Goal: Transaction & Acquisition: Purchase product/service

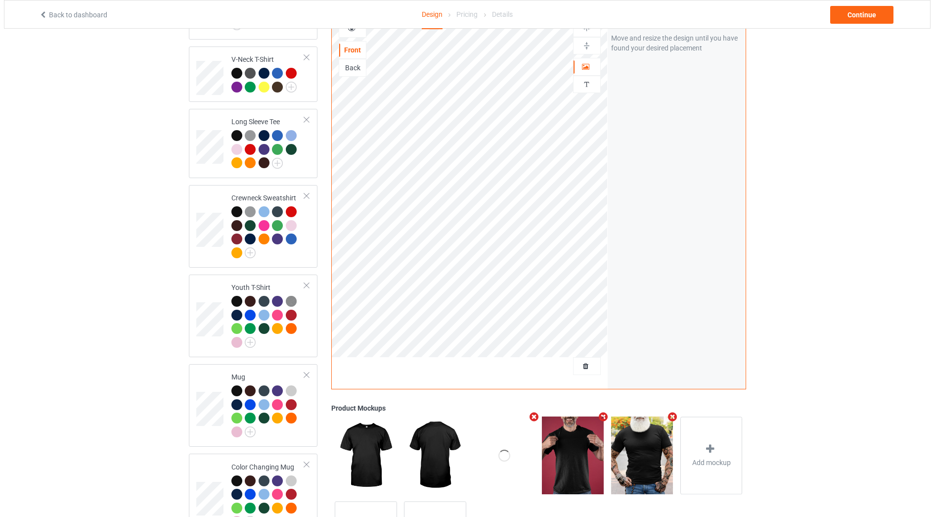
scroll to position [427, 0]
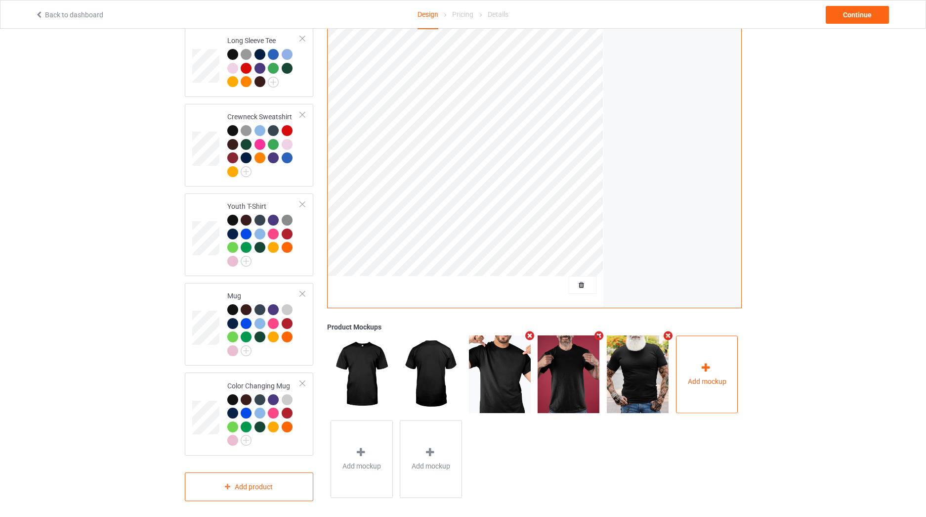
click at [719, 366] on div "Add mockup" at bounding box center [707, 374] width 62 height 78
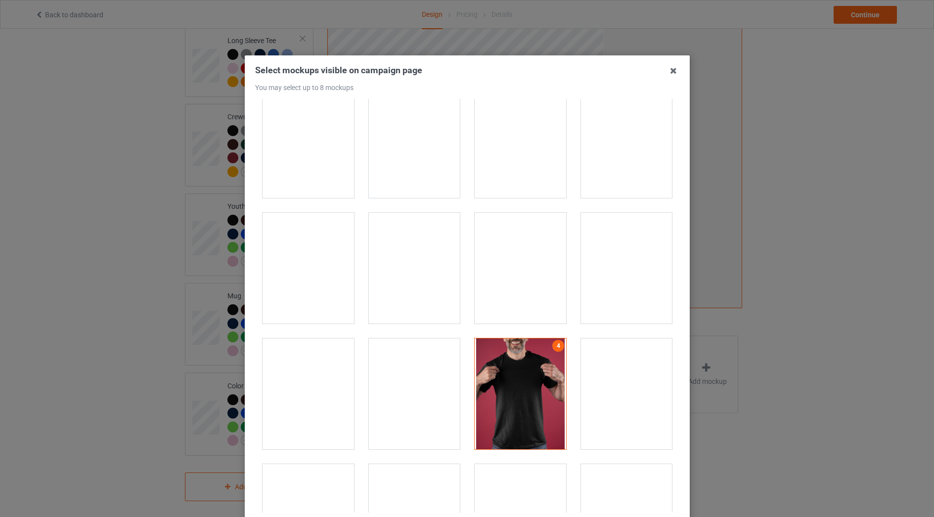
scroll to position [3345, 0]
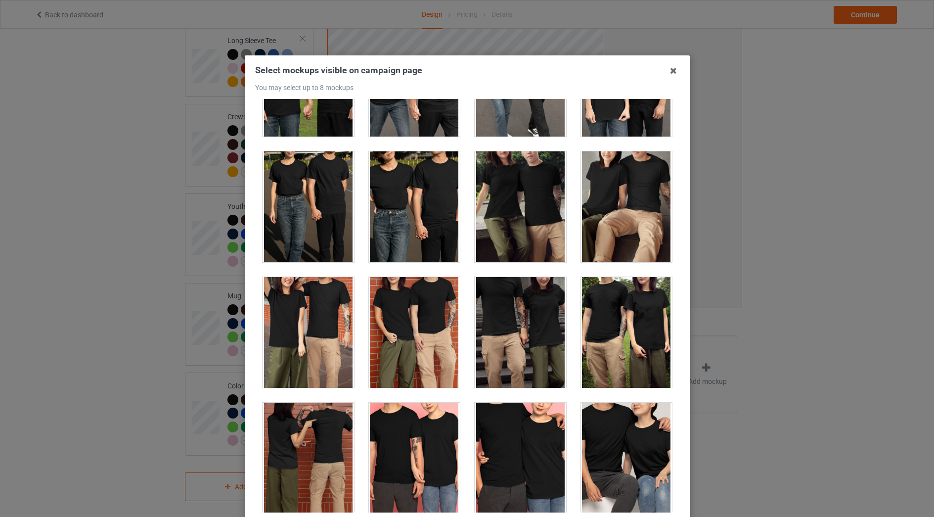
click at [520, 202] on div at bounding box center [520, 206] width 91 height 111
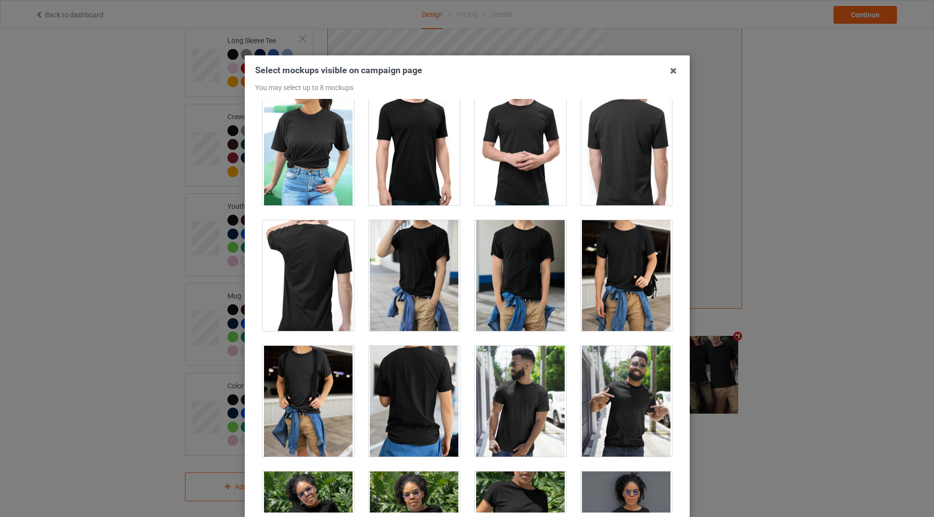
scroll to position [5883, 0]
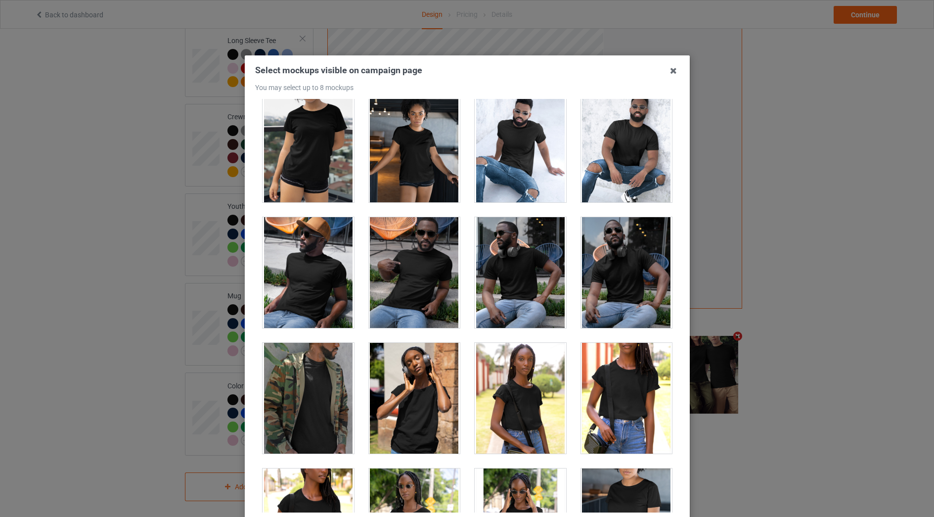
click at [305, 181] on div at bounding box center [307, 146] width 91 height 111
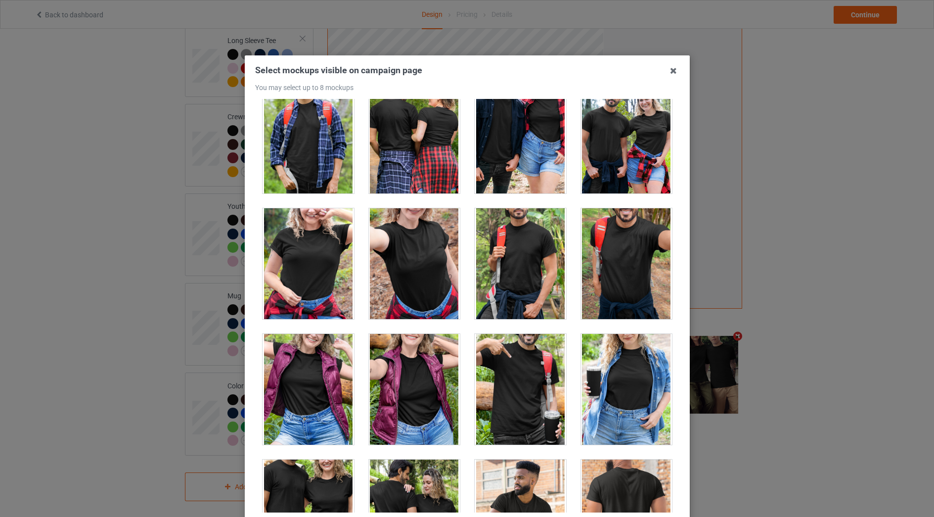
scroll to position [10958, 0]
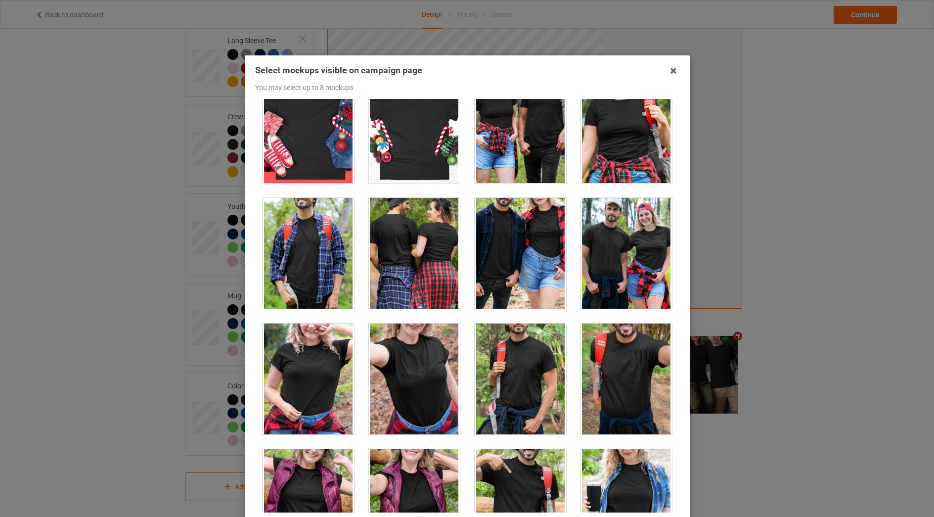
click at [605, 248] on div at bounding box center [625, 253] width 91 height 111
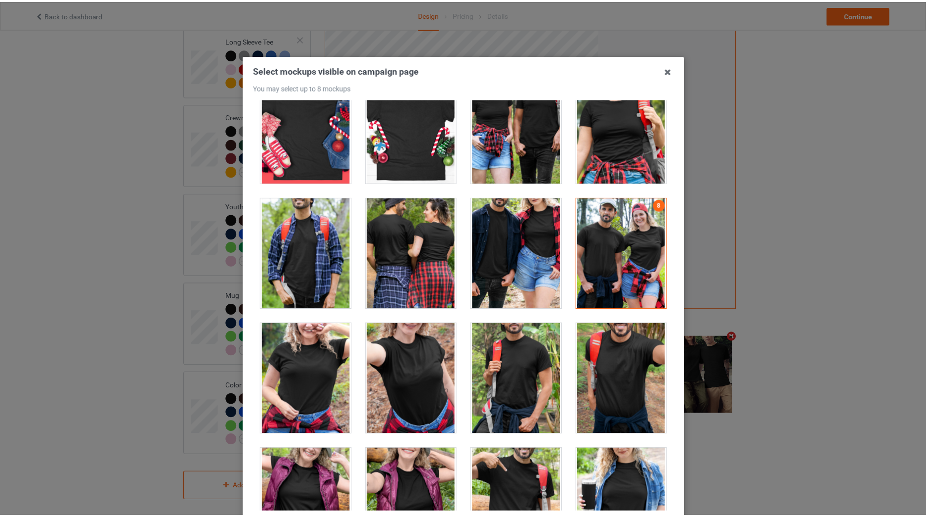
scroll to position [96, 0]
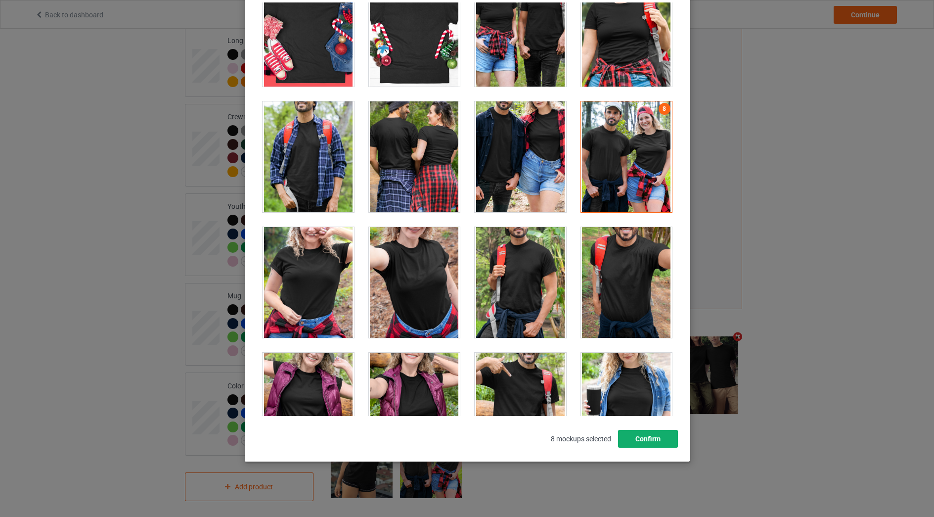
click at [642, 445] on button "Confirm" at bounding box center [647, 439] width 60 height 18
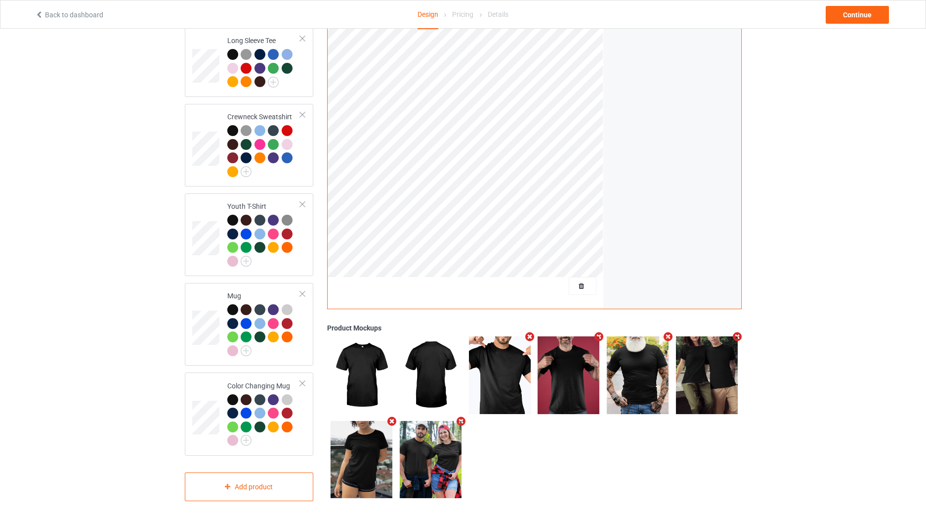
scroll to position [0, 0]
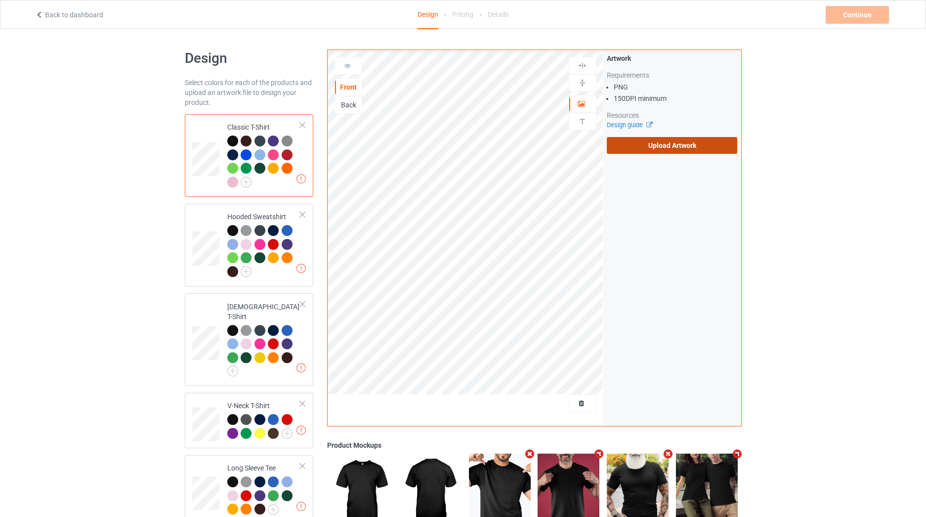
click at [656, 145] on label "Upload Artwork" at bounding box center [672, 145] width 131 height 17
click at [0, 0] on input "Upload Artwork" at bounding box center [0, 0] width 0 height 0
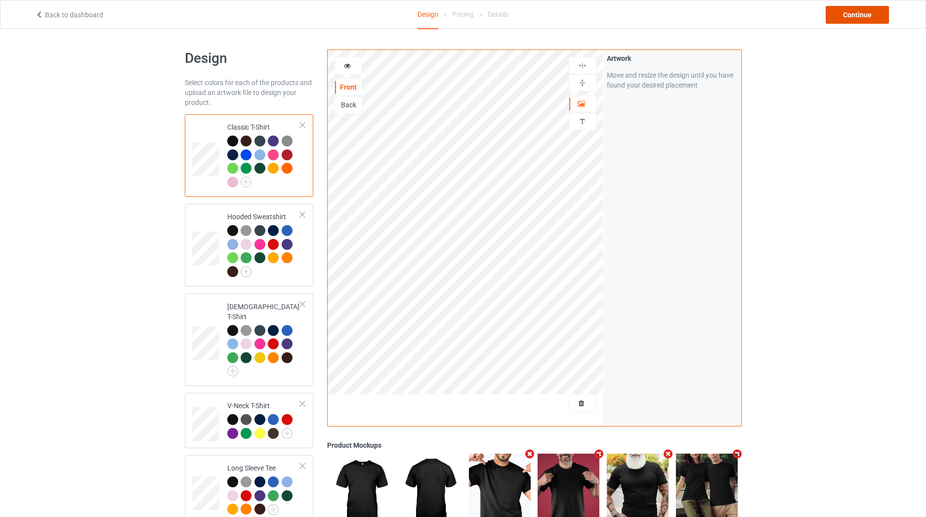
click at [847, 10] on div "Continue" at bounding box center [857, 15] width 63 height 18
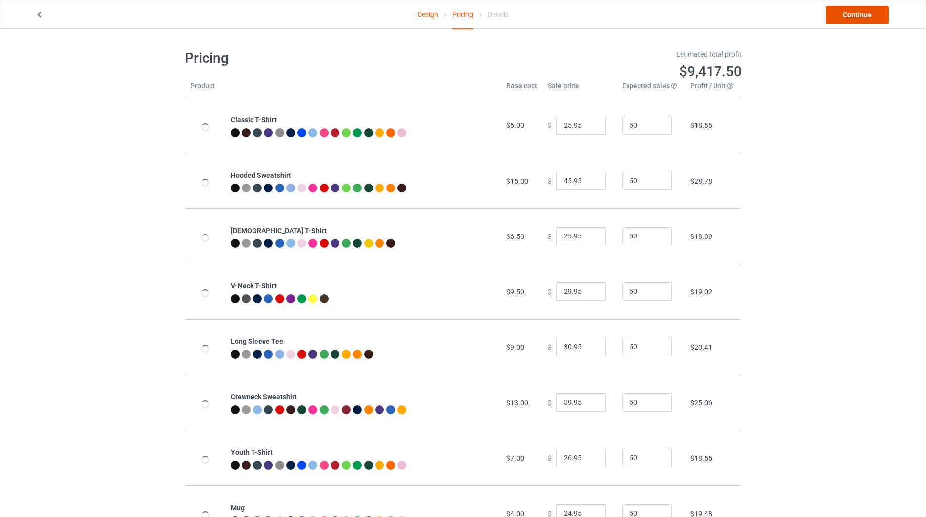
click at [849, 10] on link "Continue" at bounding box center [857, 15] width 63 height 18
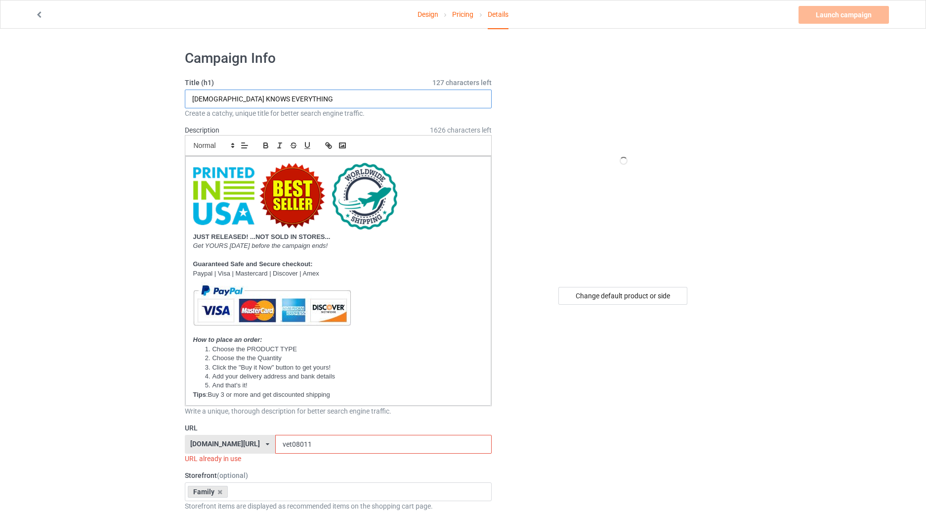
click at [318, 96] on input "[DEMOGRAPHIC_DATA] KNOWS EVERYTHING" at bounding box center [338, 98] width 307 height 19
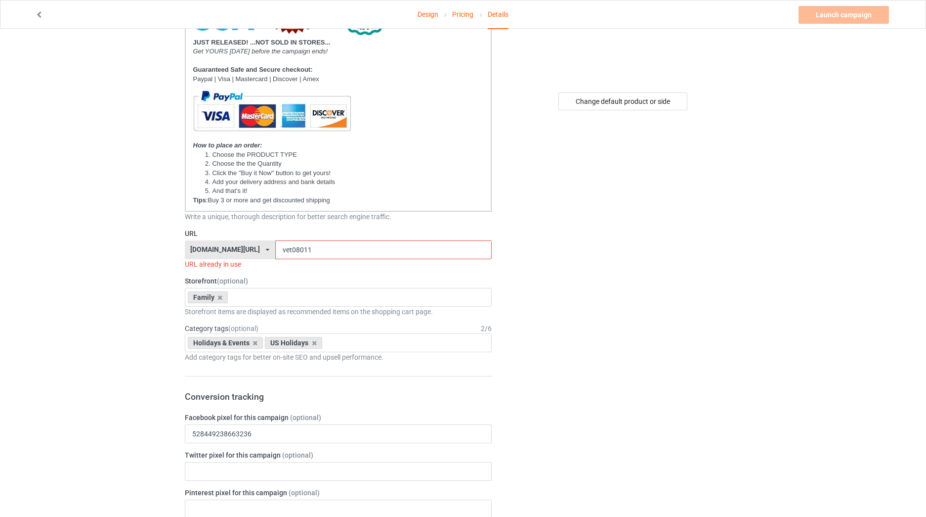
scroll to position [231, 0]
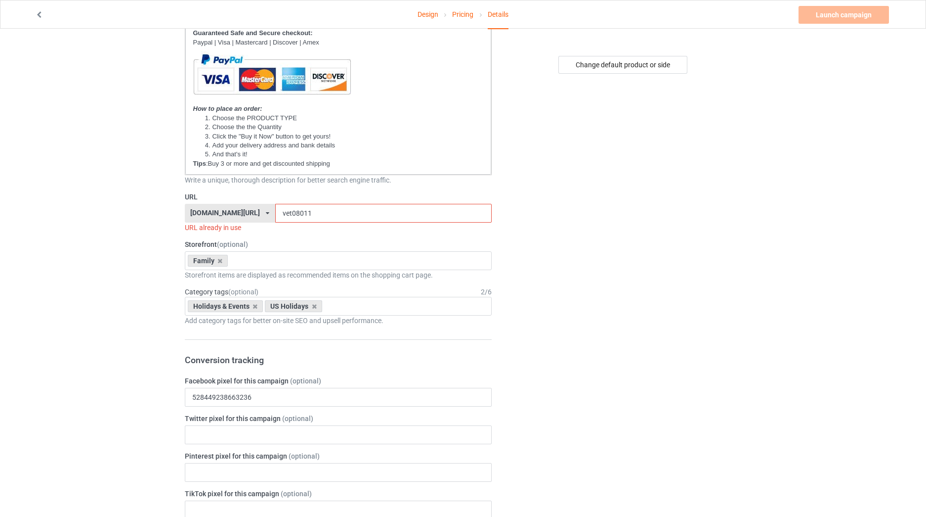
type input "LIMITED EDITION"
drag, startPoint x: 287, startPoint y: 217, endPoint x: 260, endPoint y: 218, distance: 27.2
click at [275, 218] on input "vet08011" at bounding box center [383, 213] width 217 height 19
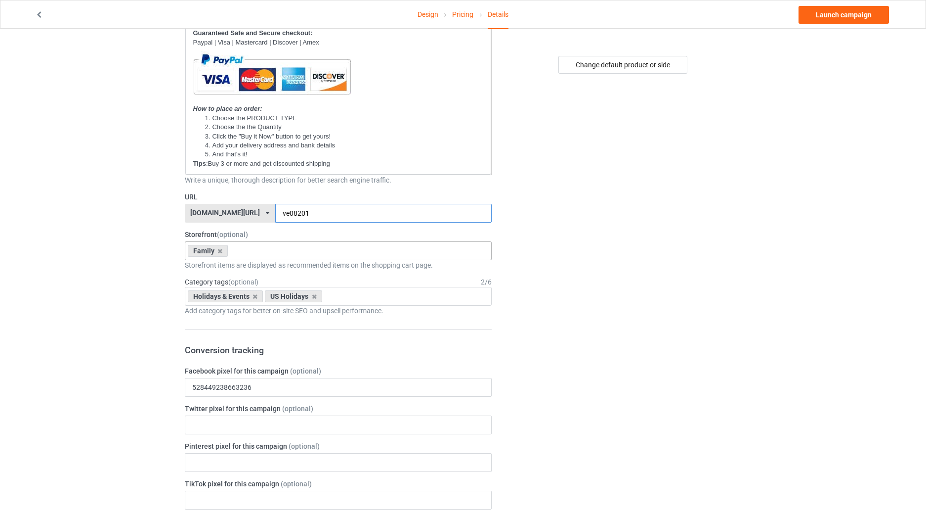
type input "ve08201"
click at [250, 249] on div "Family Book Lovers Firefighter Trucks Jeep Veterans Biker - Motorcycles Anniver…" at bounding box center [338, 250] width 307 height 19
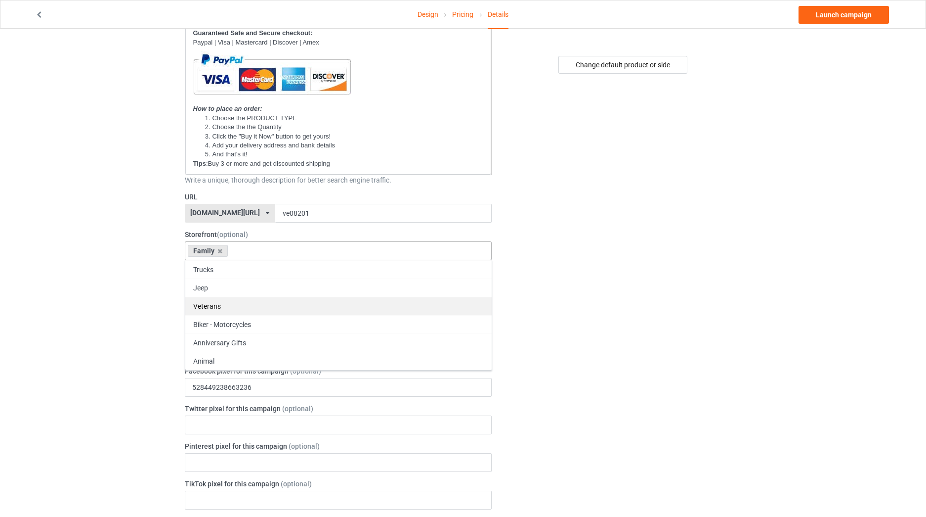
click at [232, 302] on div "Veterans" at bounding box center [338, 306] width 306 height 18
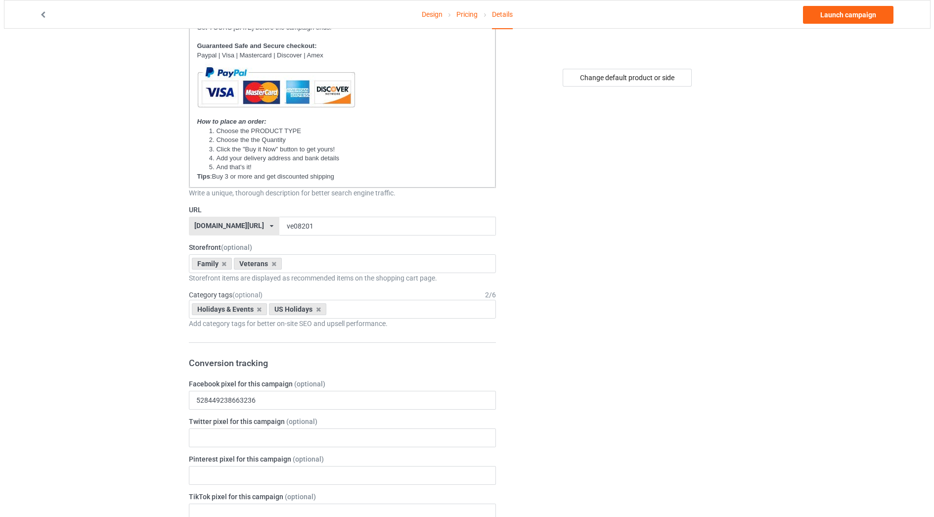
scroll to position [0, 0]
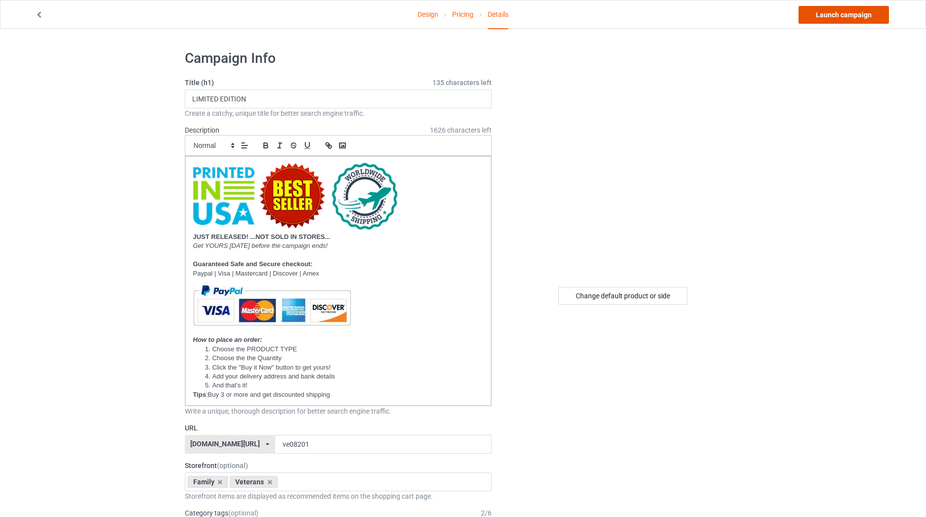
click at [821, 17] on link "Launch campaign" at bounding box center [844, 15] width 90 height 18
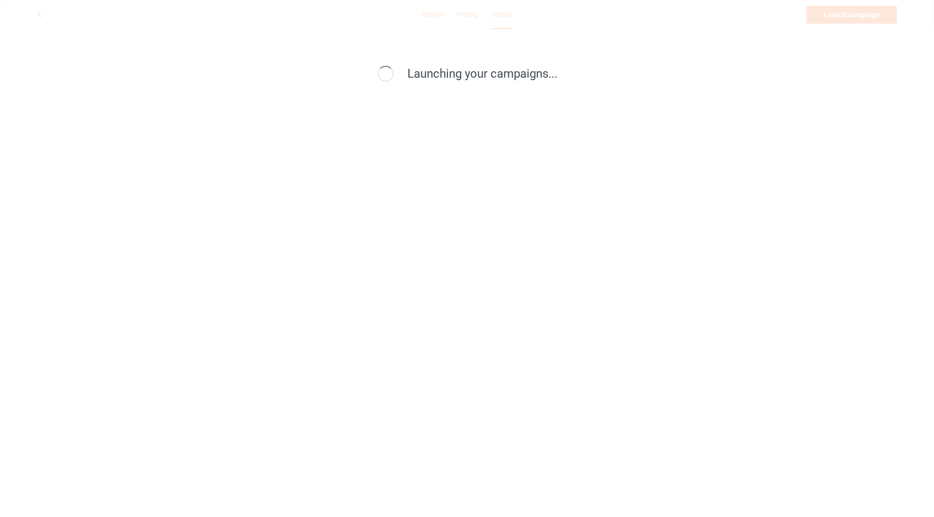
drag, startPoint x: 868, startPoint y: 100, endPoint x: 734, endPoint y: 47, distance: 144.0
click at [867, 102] on div "Launching your campaigns..." at bounding box center [467, 258] width 934 height 517
